Goal: Task Accomplishment & Management: Use online tool/utility

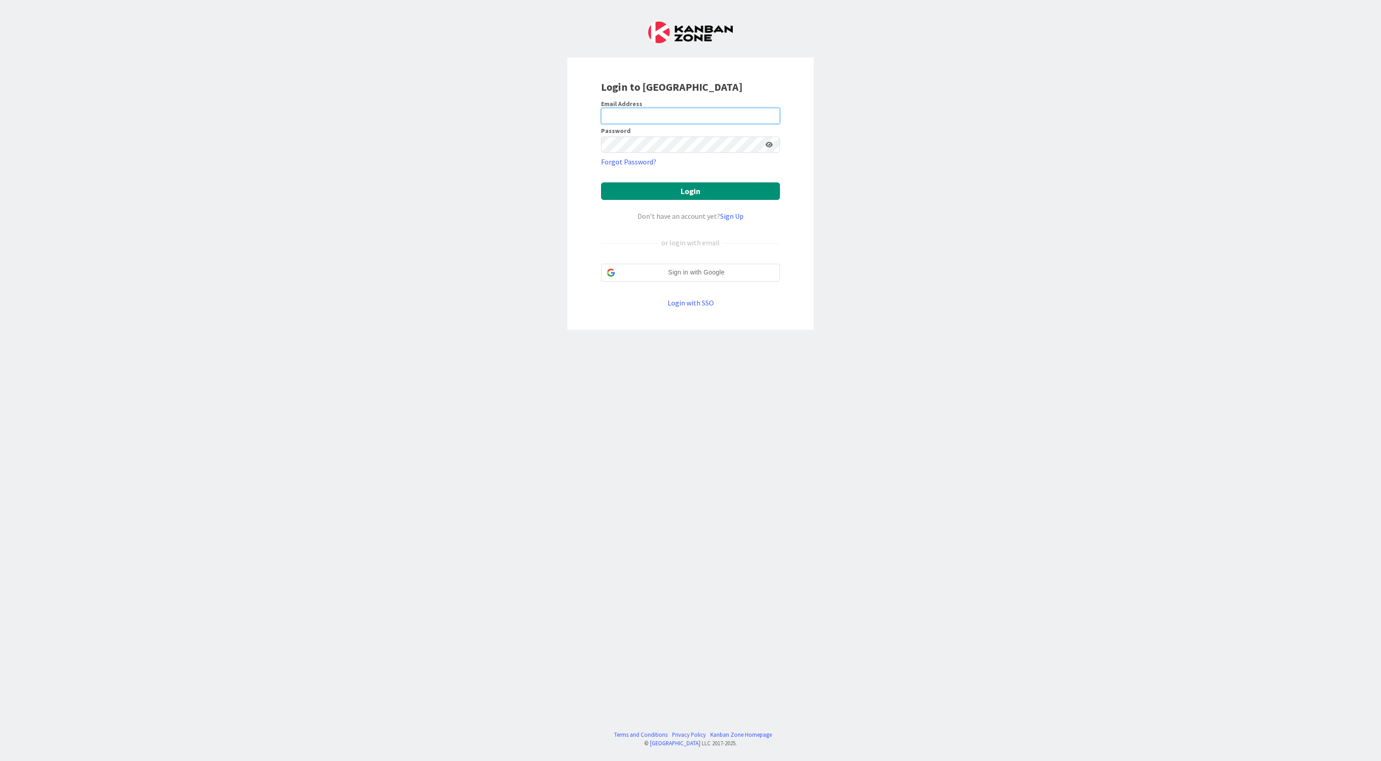
click at [626, 112] on input "email" at bounding box center [690, 116] width 179 height 16
type input "[PERSON_NAME][EMAIL_ADDRESS][PERSON_NAME][PERSON_NAME][DOMAIN_NAME]"
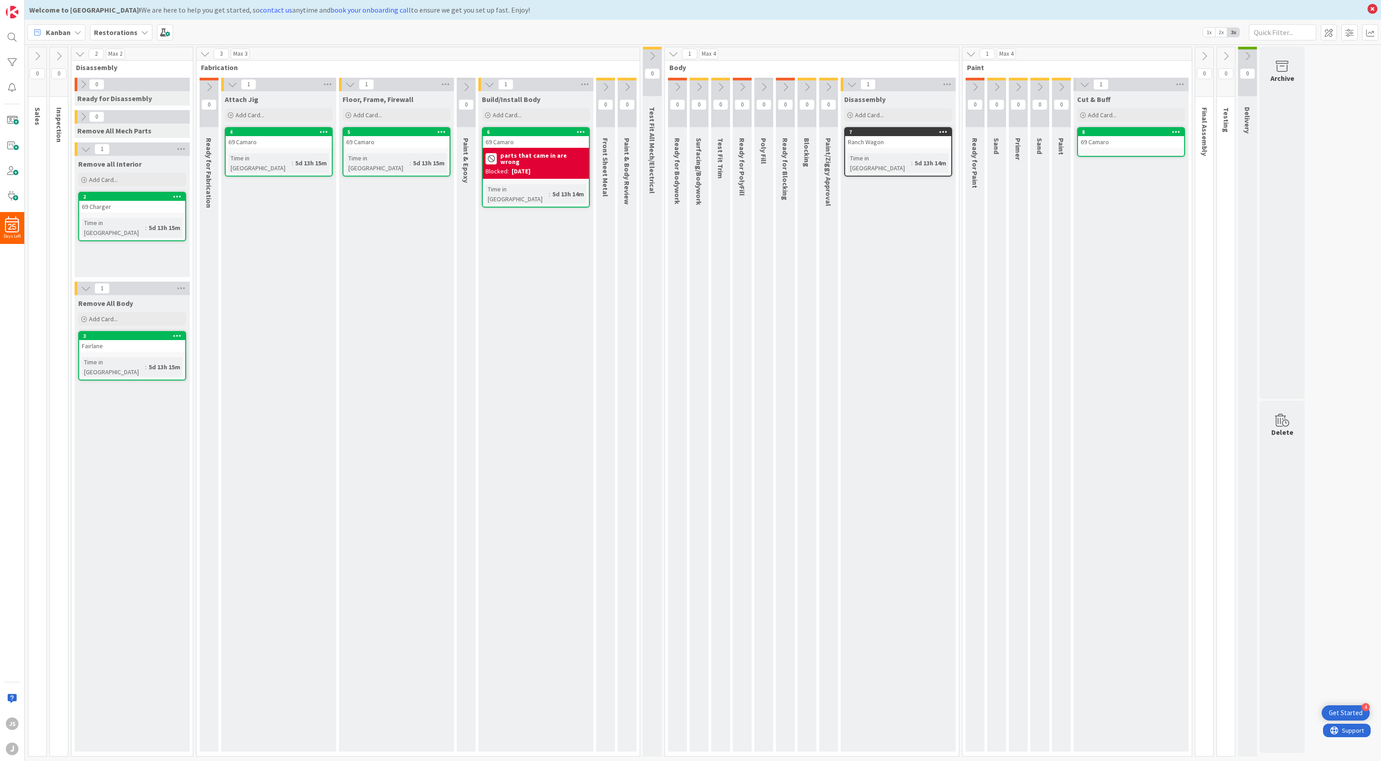
click at [889, 140] on div "Ranch Wagon" at bounding box center [898, 142] width 106 height 12
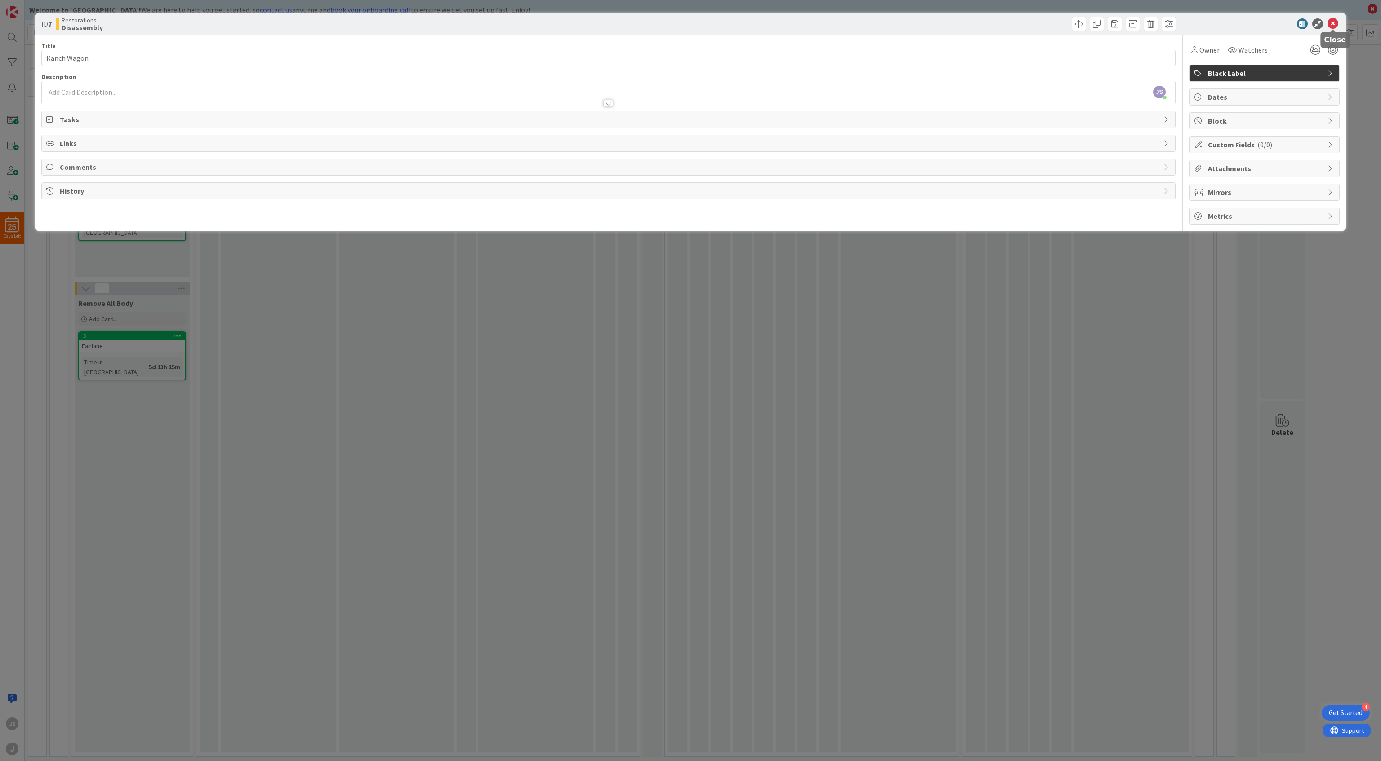
click at [1332, 21] on icon at bounding box center [1332, 23] width 11 height 11
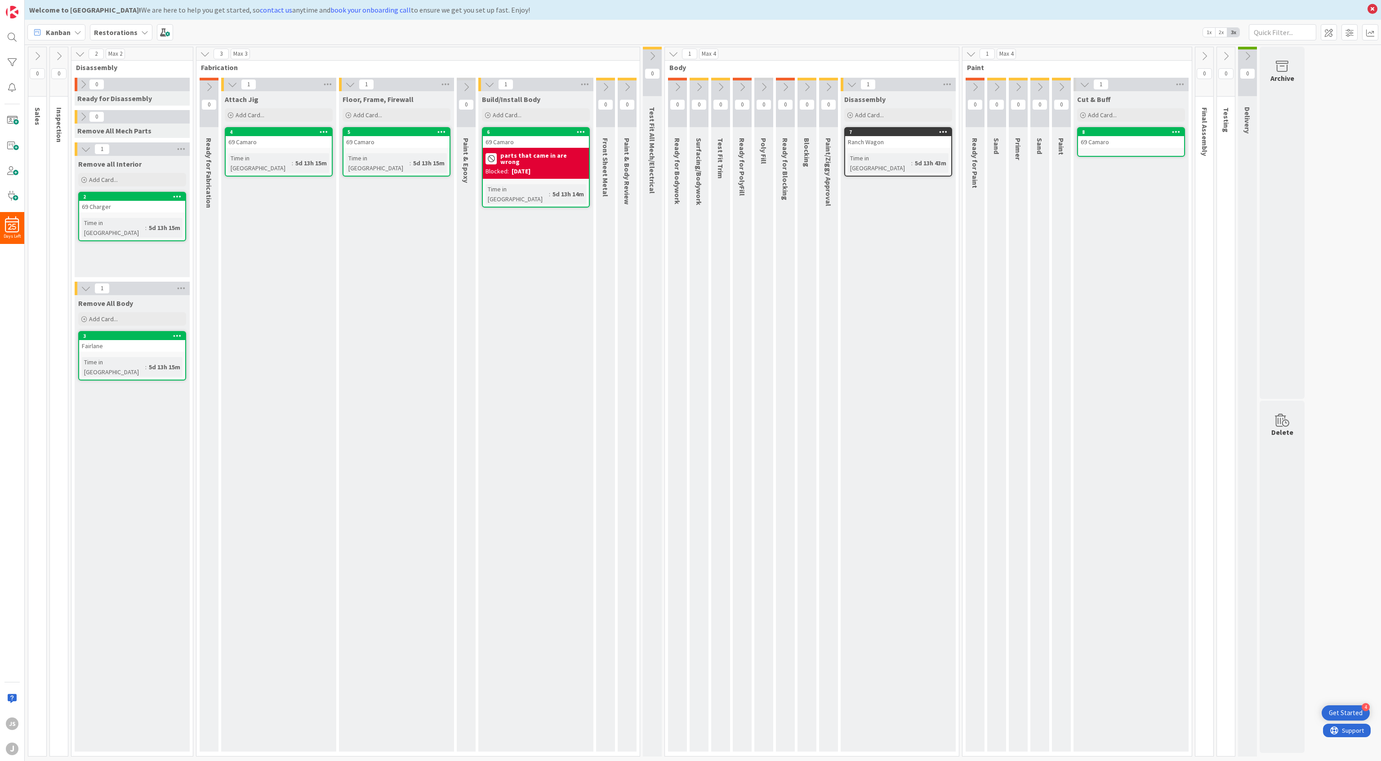
click at [536, 164] on div "parts that came in are wrong" at bounding box center [535, 159] width 101 height 16
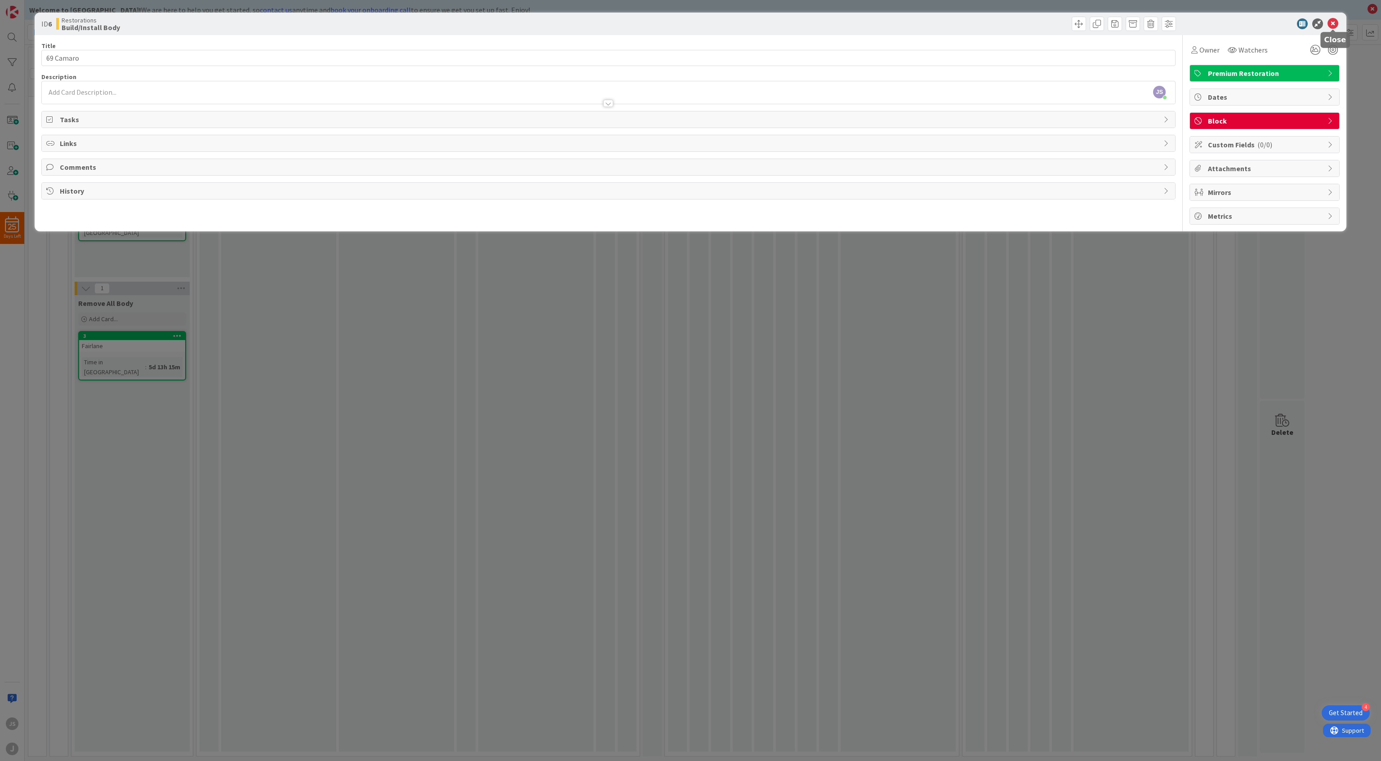
click at [1334, 21] on icon at bounding box center [1332, 23] width 11 height 11
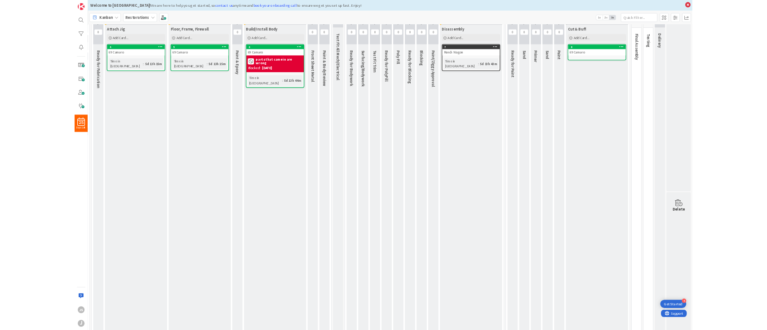
scroll to position [45, 174]
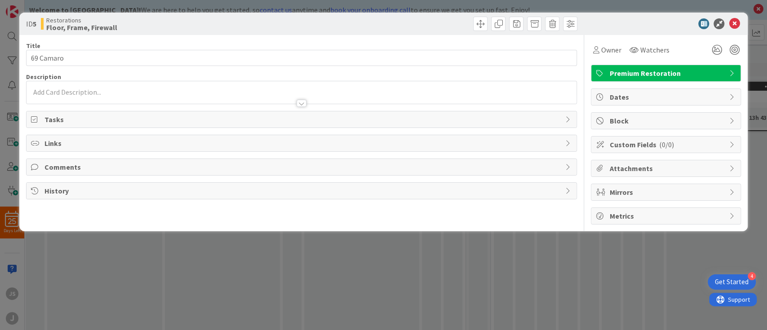
drag, startPoint x: 209, startPoint y: 108, endPoint x: 630, endPoint y: 116, distance: 421.6
click at [630, 116] on span "Block" at bounding box center [666, 120] width 115 height 11
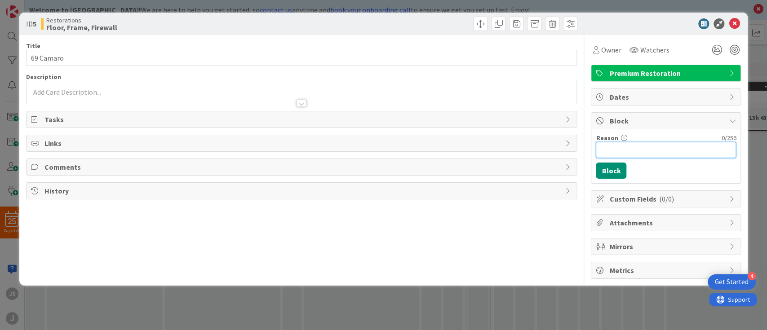
click at [622, 150] on input "Reason" at bounding box center [666, 150] width 140 height 16
type input "no parts"
click at [609, 171] on button "Block" at bounding box center [611, 171] width 31 height 16
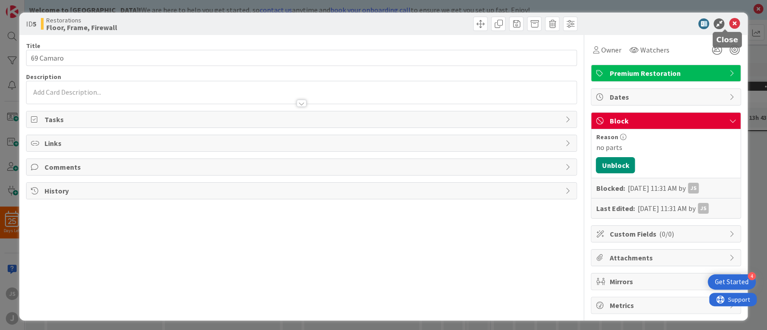
click at [729, 20] on icon at bounding box center [734, 23] width 11 height 11
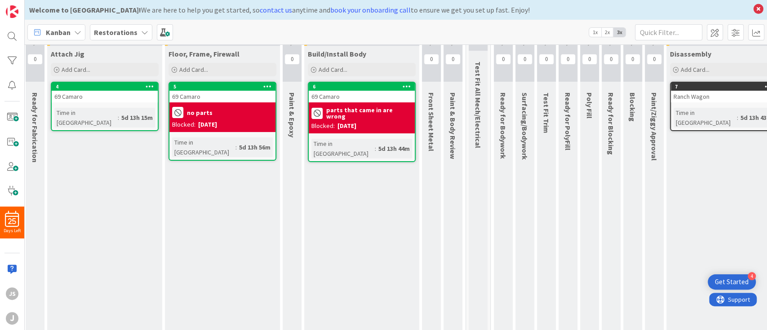
click at [502, 70] on div "0" at bounding box center [503, 56] width 19 height 49
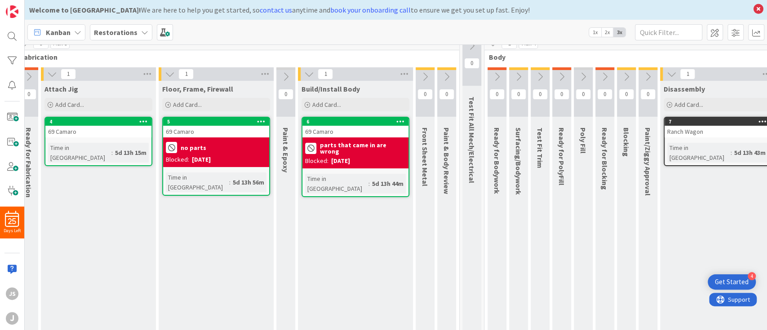
scroll to position [11, 181]
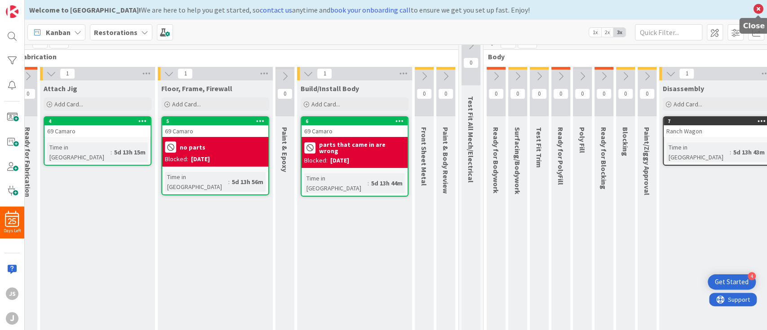
click at [761, 6] on icon at bounding box center [759, 9] width 12 height 13
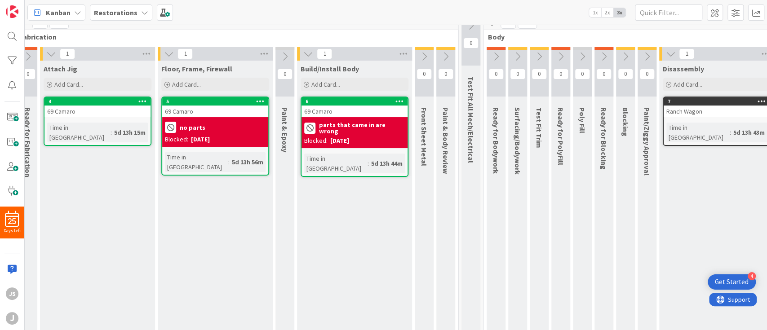
click at [490, 84] on div "0" at bounding box center [496, 71] width 19 height 49
click at [499, 52] on icon at bounding box center [496, 57] width 10 height 10
